Goal: Task Accomplishment & Management: Use online tool/utility

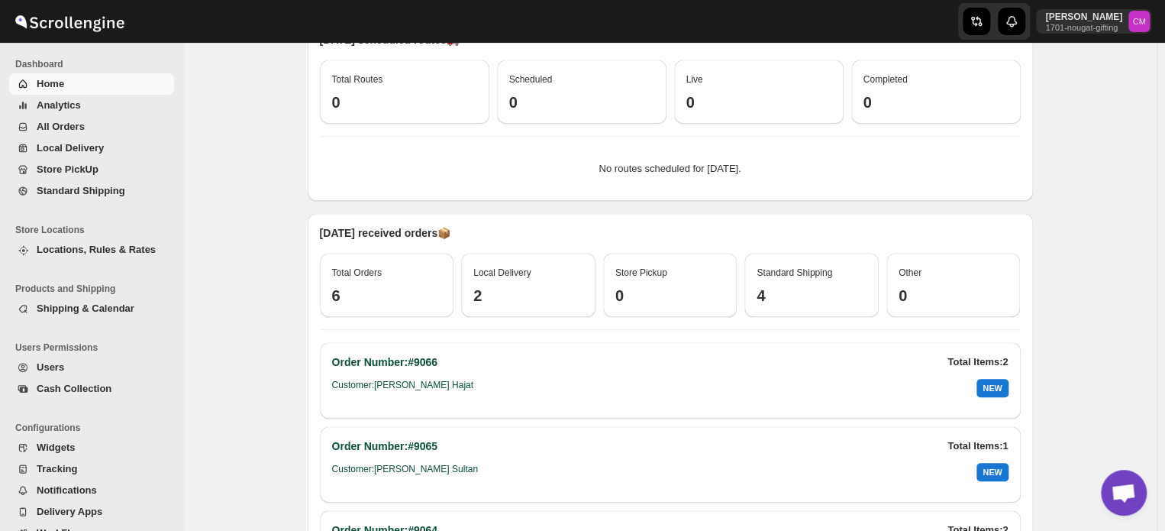
scroll to position [409, 0]
click at [62, 194] on span "Standard Shipping" at bounding box center [81, 190] width 89 height 11
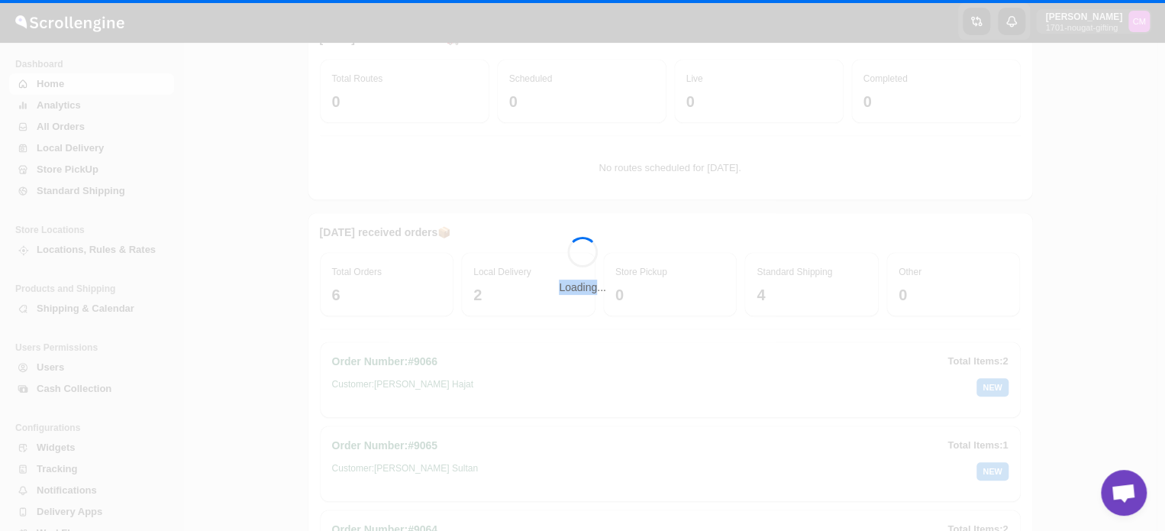
click at [62, 194] on div "Loading..." at bounding box center [582, 265] width 1165 height 531
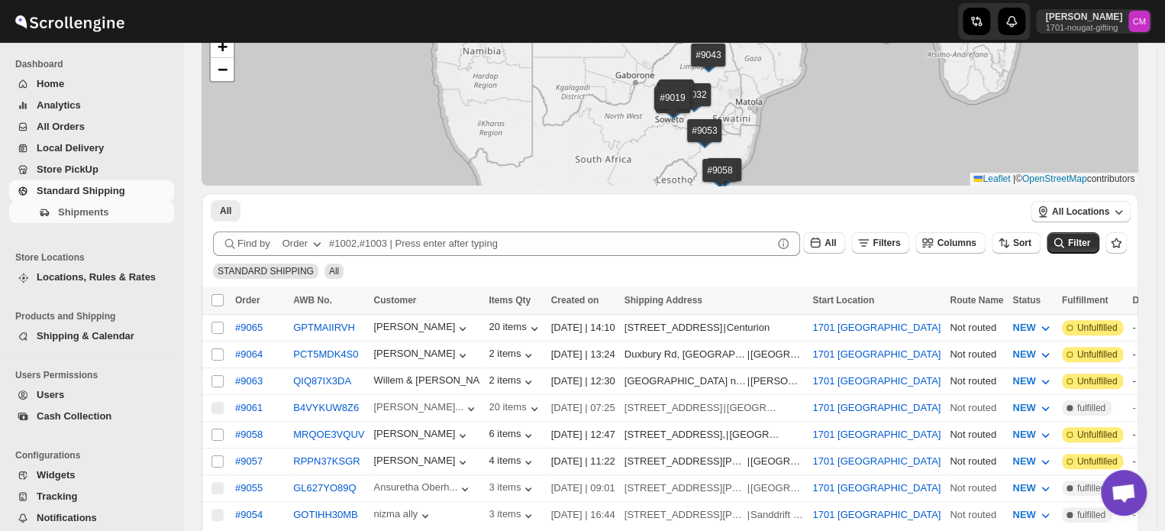
scroll to position [32, 0]
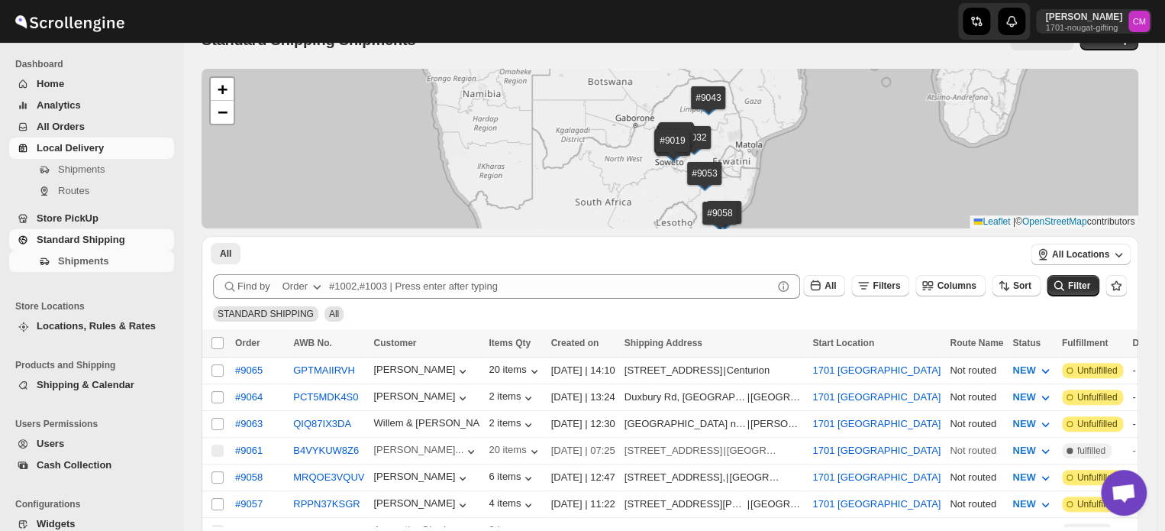
click at [70, 150] on span "Local Delivery" at bounding box center [70, 147] width 67 height 11
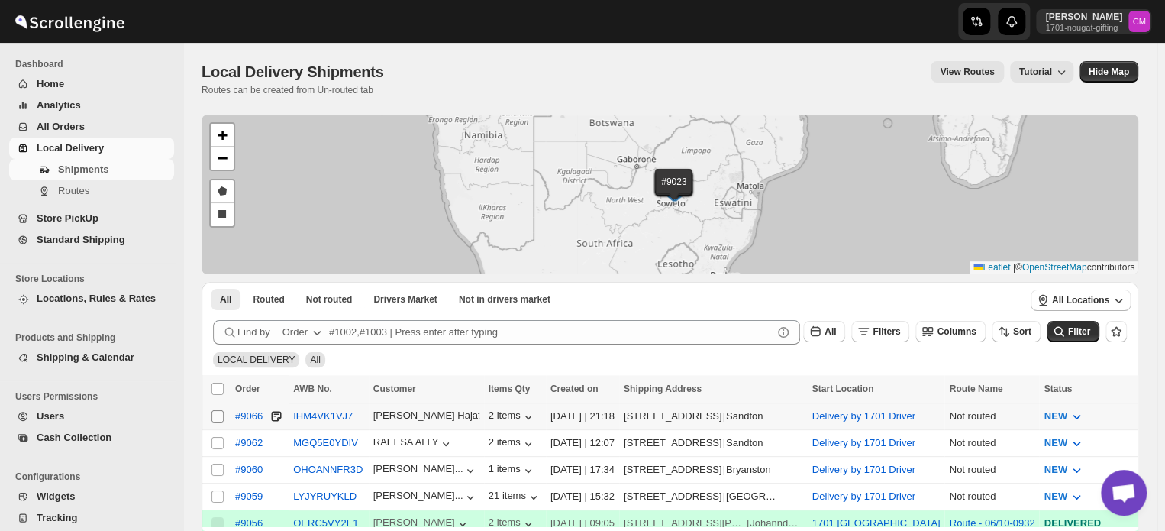
click at [216, 415] on input "Select shipment" at bounding box center [218, 416] width 12 height 12
checkbox input "true"
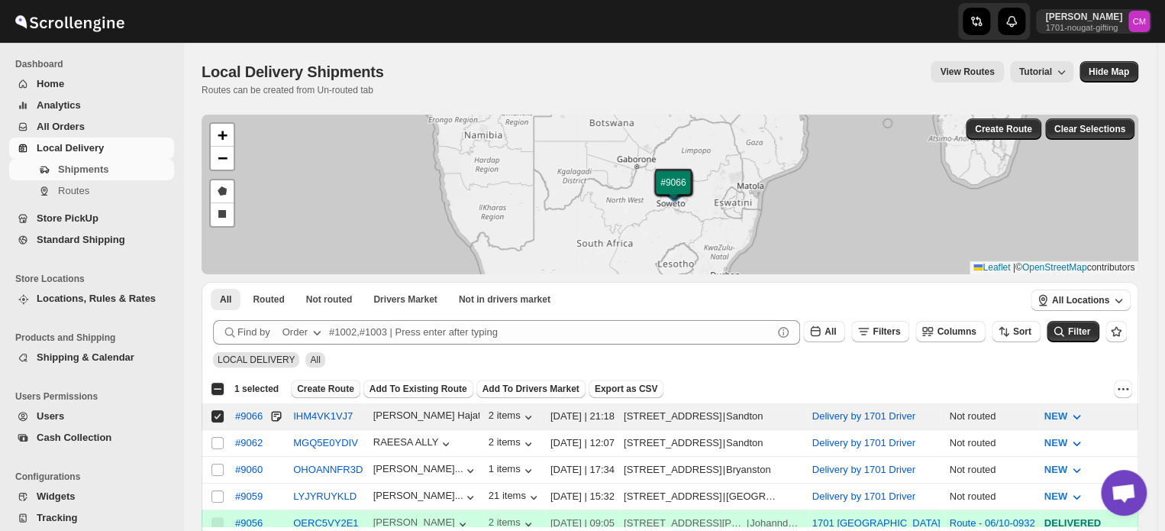
click at [320, 388] on span "Create Route" at bounding box center [325, 389] width 57 height 12
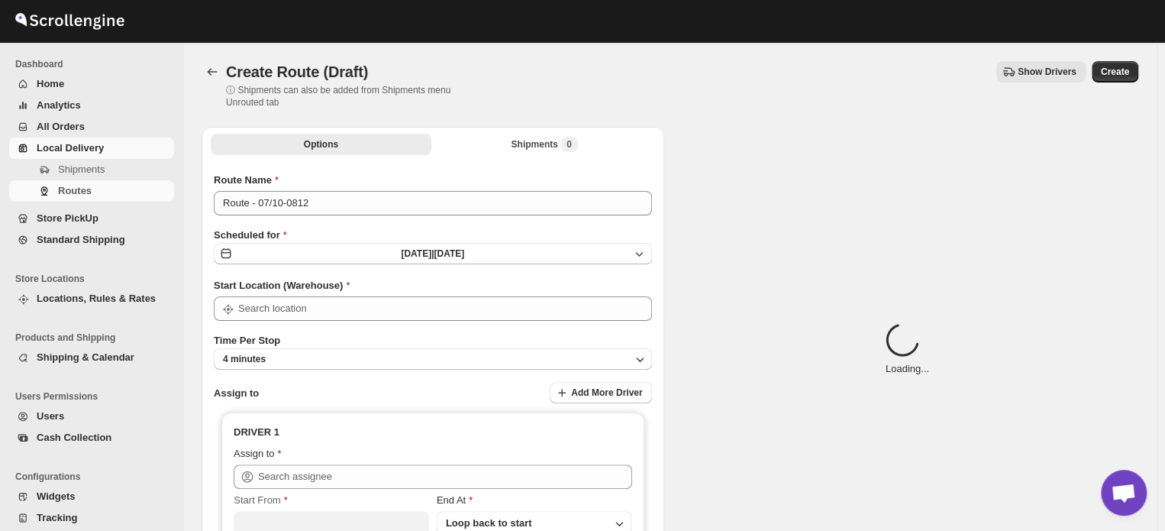
type input "Delivery by 1701 Driver"
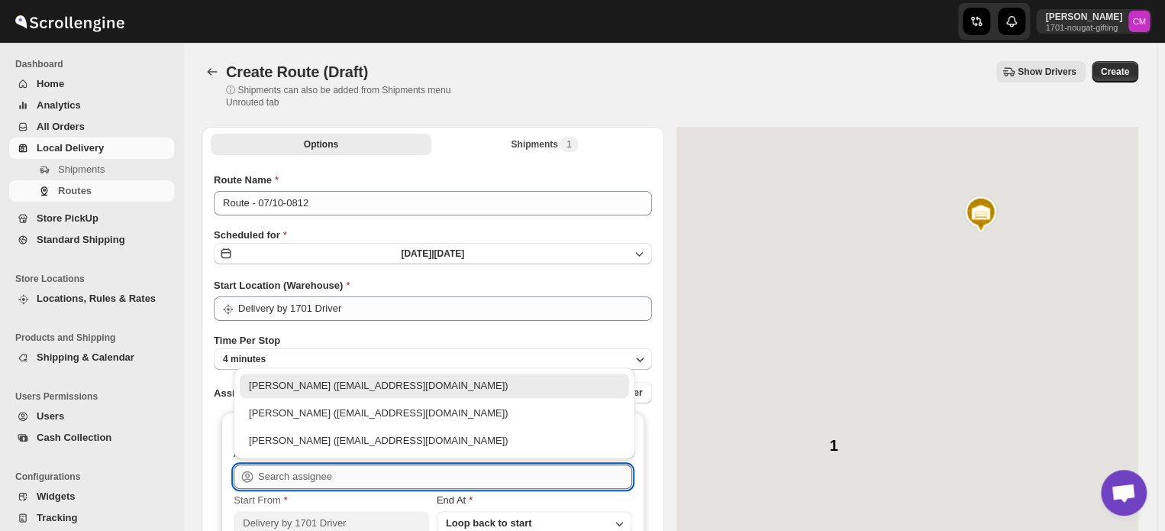
click at [278, 464] on input "text" at bounding box center [445, 476] width 374 height 24
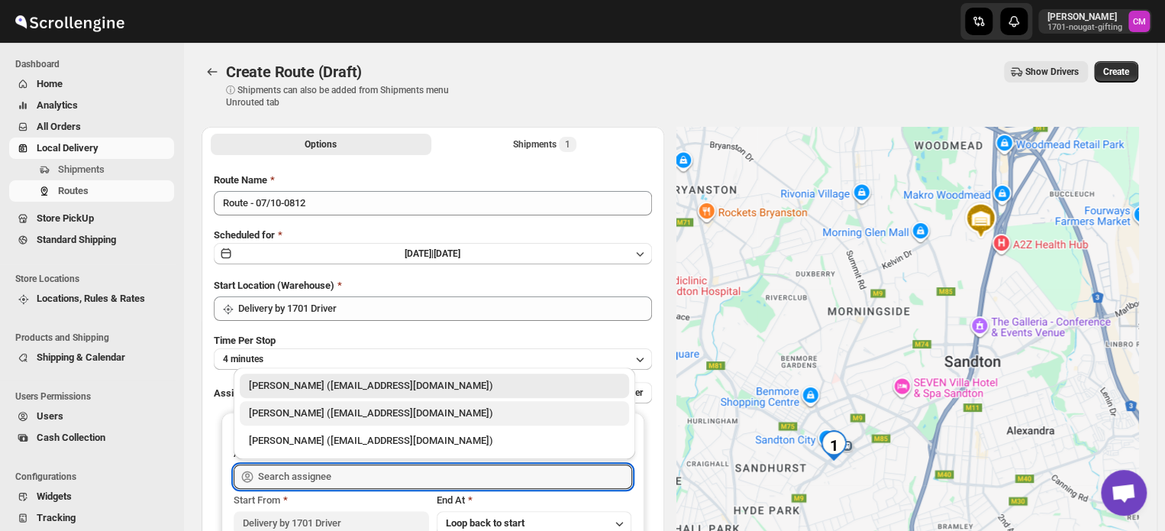
click at [288, 418] on div "[PERSON_NAME] ([EMAIL_ADDRESS][DOMAIN_NAME])" at bounding box center [434, 413] width 371 height 15
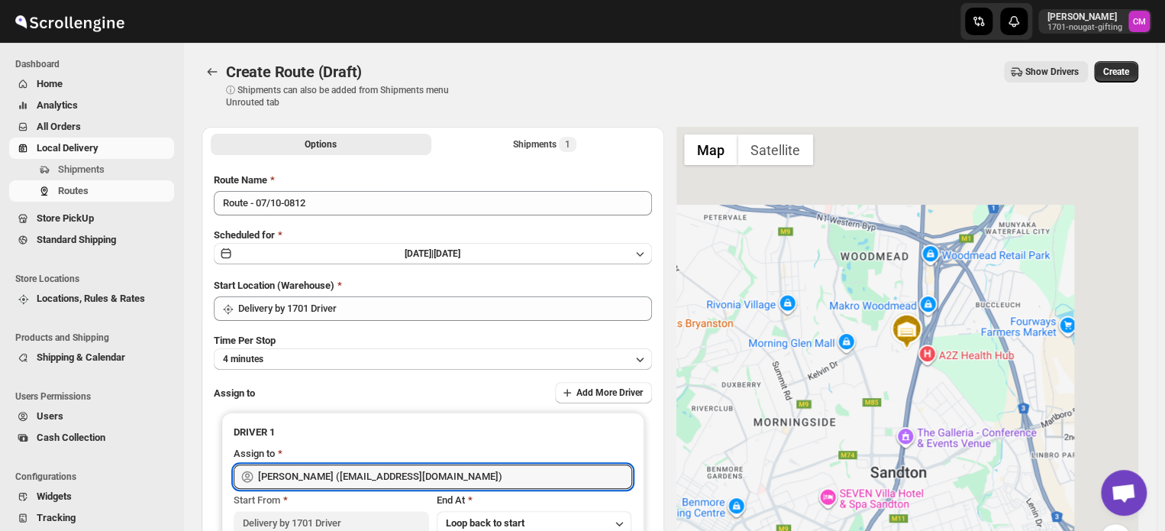
type input "[PERSON_NAME] ([EMAIL_ADDRESS][DOMAIN_NAME])"
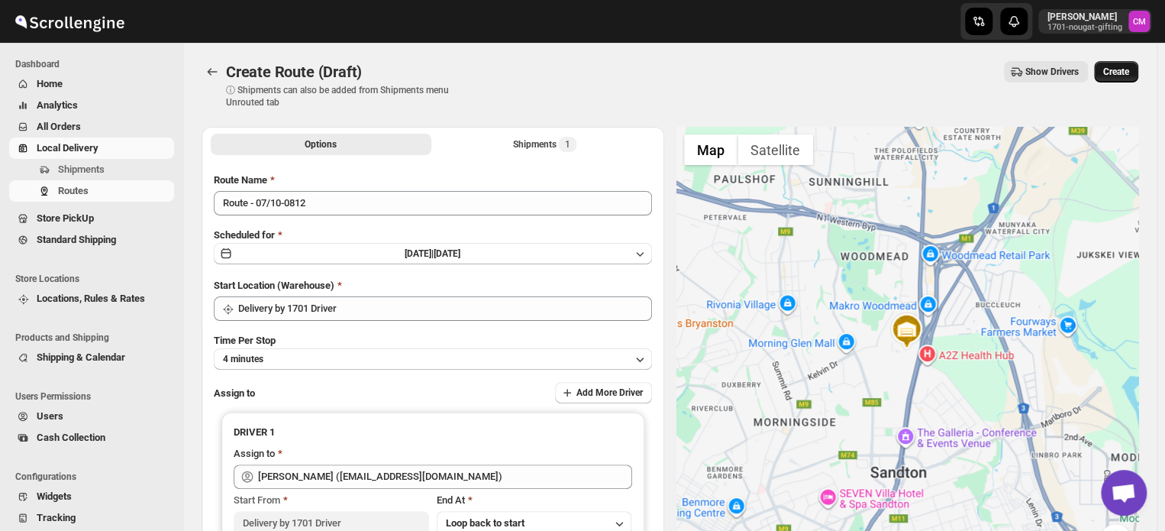
click at [1117, 75] on span "Create" at bounding box center [1117, 72] width 26 height 12
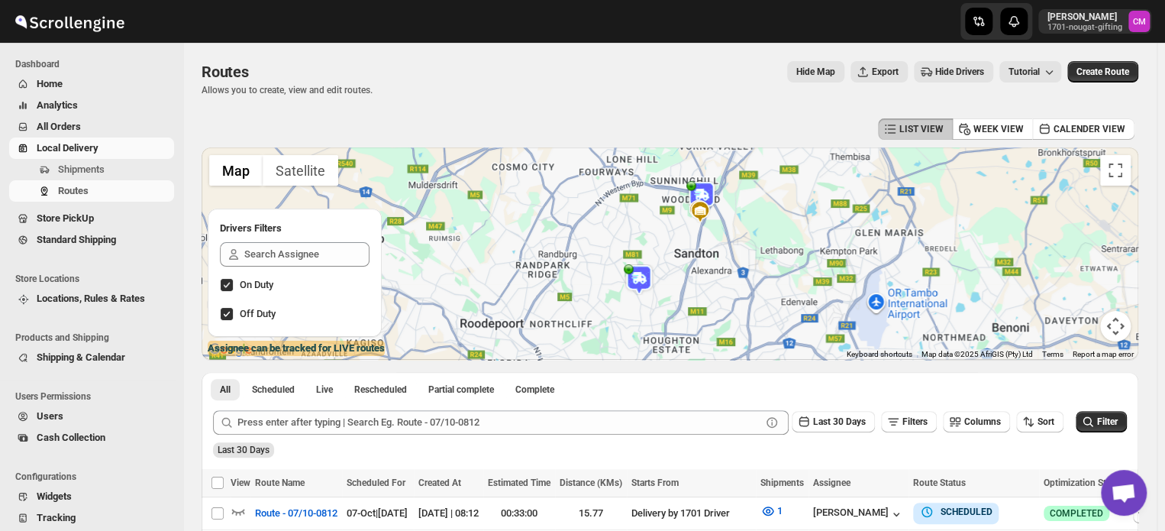
click at [69, 149] on span "Local Delivery" at bounding box center [68, 147] width 62 height 11
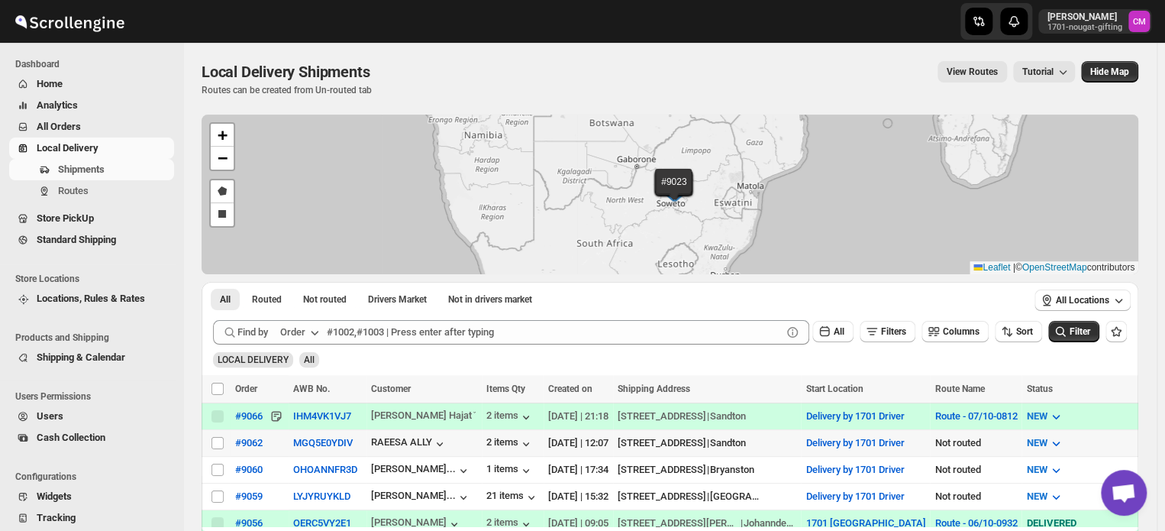
click at [217, 441] on input "Select shipment" at bounding box center [218, 443] width 12 height 12
checkbox input "true"
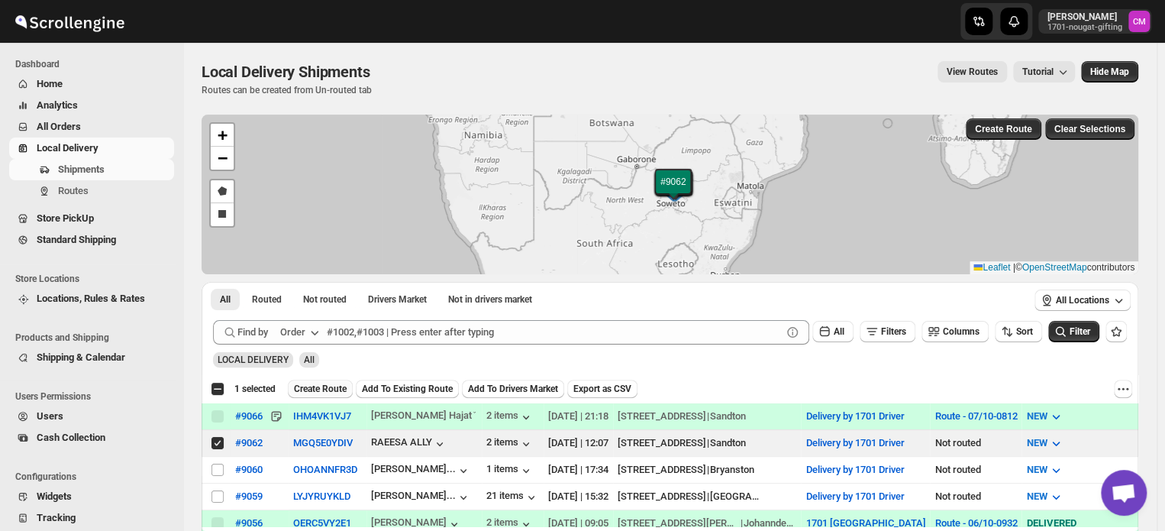
click at [309, 390] on span "Create Route" at bounding box center [320, 389] width 53 height 12
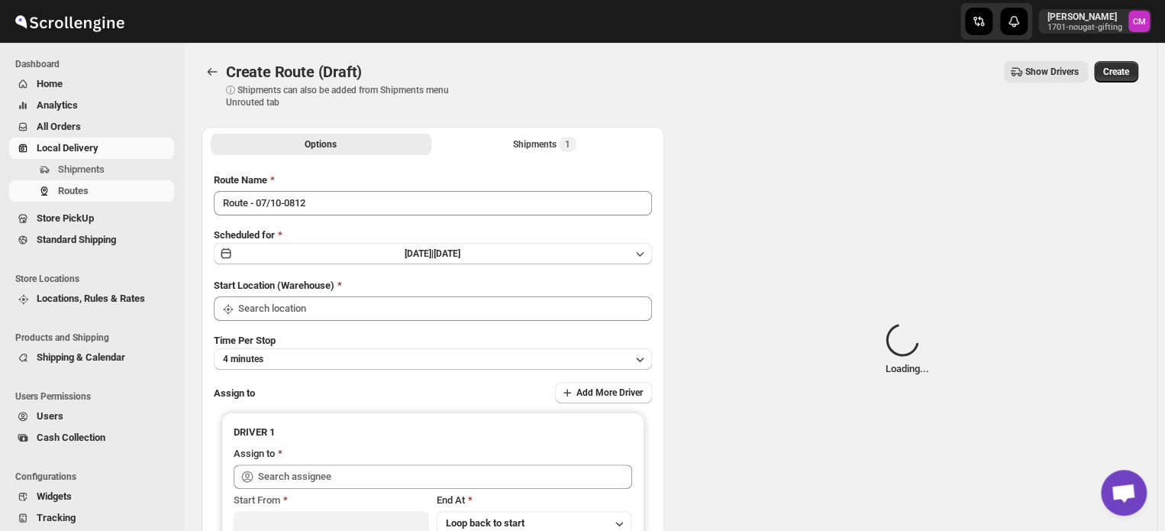
type input "Delivery by 1701 Driver"
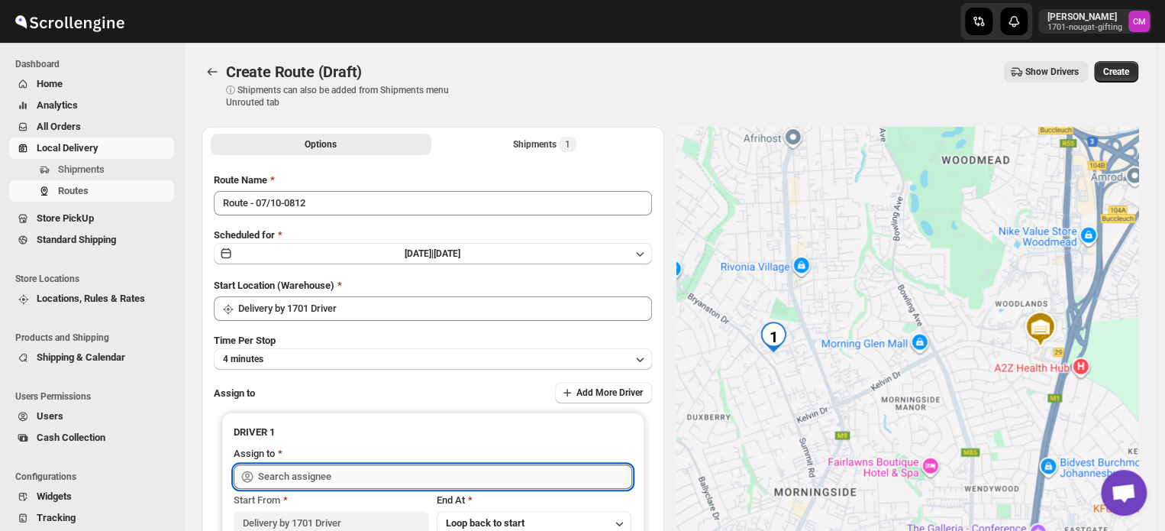
click at [281, 475] on input "text" at bounding box center [445, 476] width 374 height 24
click div "[PERSON_NAME] ([EMAIL_ADDRESS][DOMAIN_NAME])"
type input "[PERSON_NAME] ([EMAIL_ADDRESS][DOMAIN_NAME])"
click at [1123, 71] on span "Create" at bounding box center [1117, 72] width 26 height 12
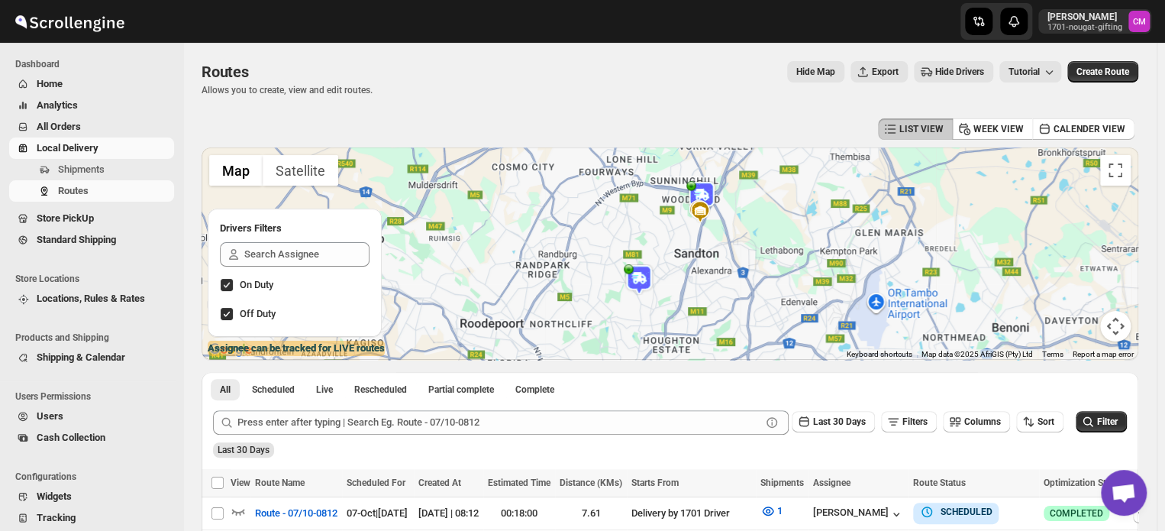
click at [49, 118] on button "All Orders" at bounding box center [91, 126] width 165 height 21
